Goal: Check status: Check status

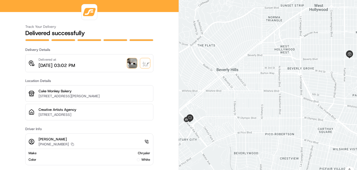
click at [134, 63] on img at bounding box center [132, 63] width 10 height 10
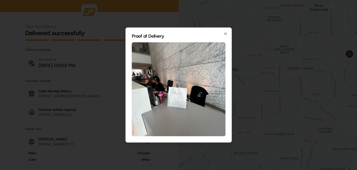
click at [180, 92] on img at bounding box center [179, 89] width 94 height 94
click at [226, 34] on icon "button" at bounding box center [226, 34] width 4 height 4
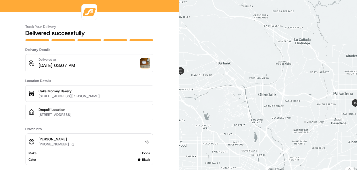
click at [143, 61] on img at bounding box center [145, 63] width 10 height 10
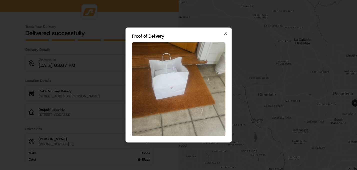
click at [226, 34] on icon "button" at bounding box center [226, 34] width 4 height 4
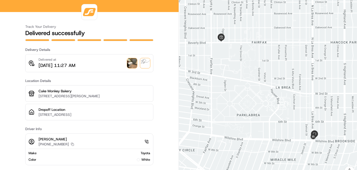
click at [132, 59] on img at bounding box center [132, 63] width 10 height 10
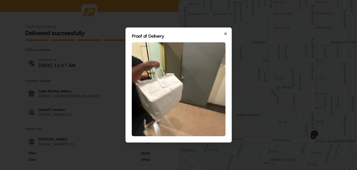
click at [226, 34] on icon "button" at bounding box center [226, 34] width 2 height 2
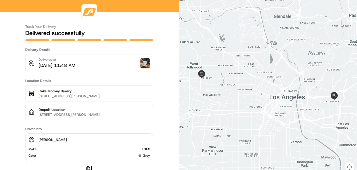
click at [145, 62] on img at bounding box center [145, 63] width 10 height 10
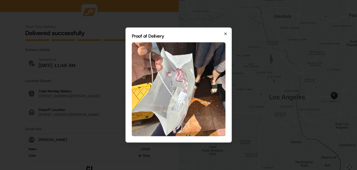
click at [225, 35] on icon "button" at bounding box center [226, 34] width 4 height 4
